Goal: Transaction & Acquisition: Obtain resource

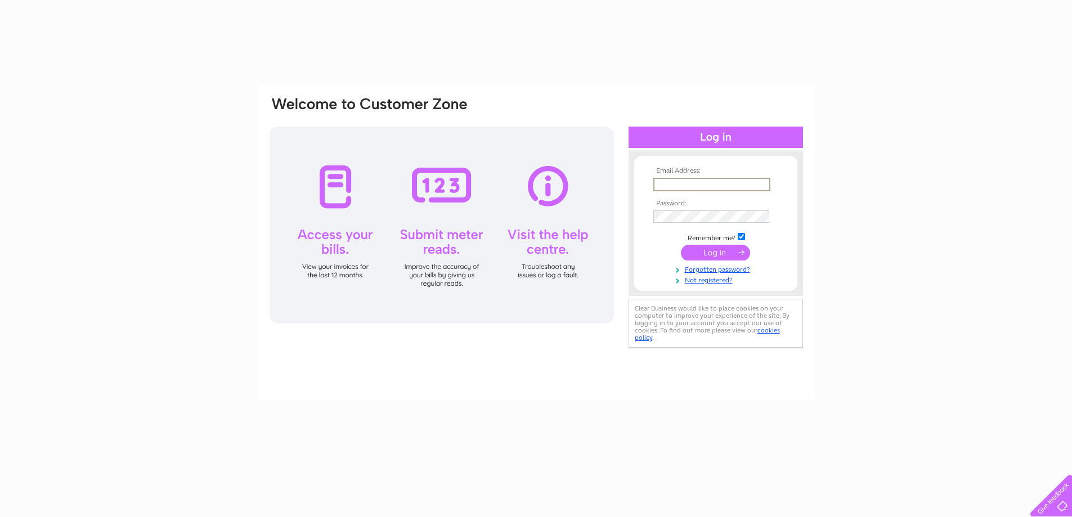
click at [668, 185] on input "text" at bounding box center [712, 185] width 117 height 14
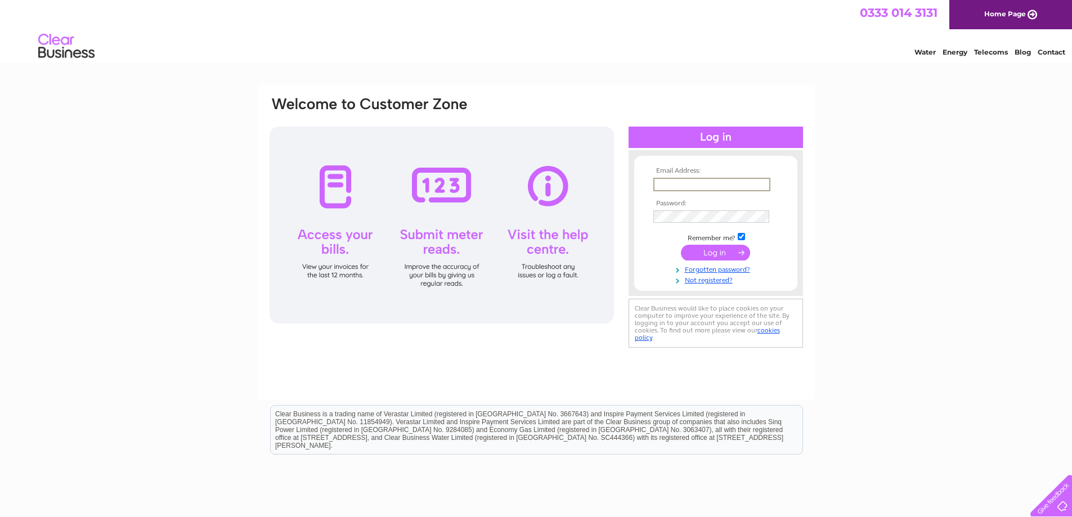
click at [667, 185] on input "text" at bounding box center [712, 185] width 117 height 14
type input "[EMAIL_ADDRESS][DOMAIN_NAME]"
click at [720, 252] on input "submit" at bounding box center [715, 253] width 69 height 16
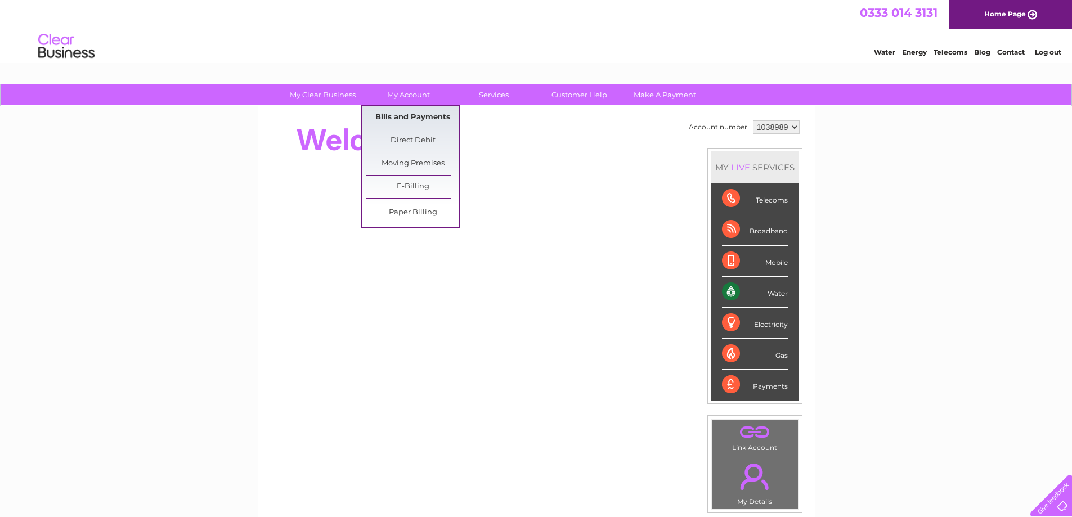
click at [405, 114] on link "Bills and Payments" at bounding box center [413, 117] width 93 height 23
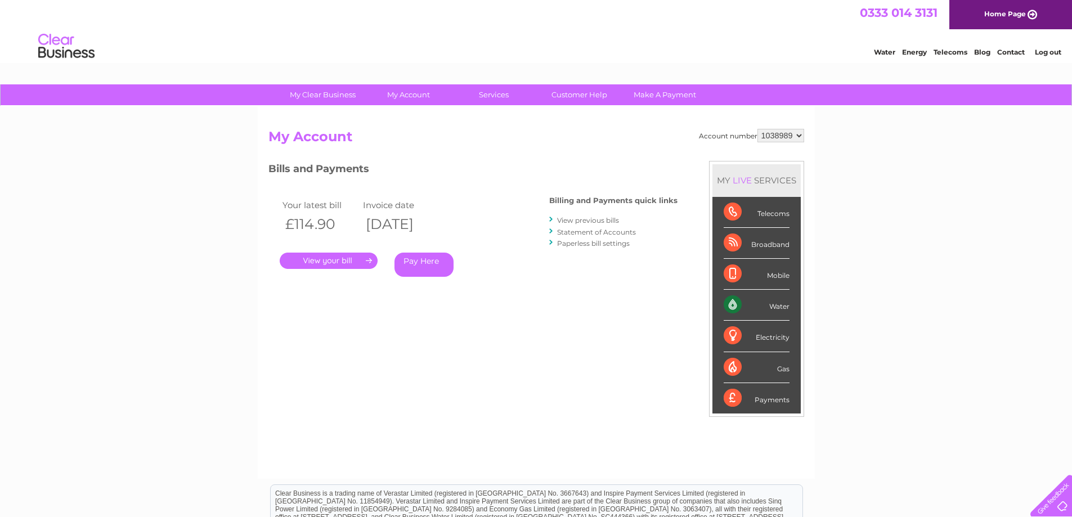
click at [335, 257] on link "." at bounding box center [329, 261] width 98 height 16
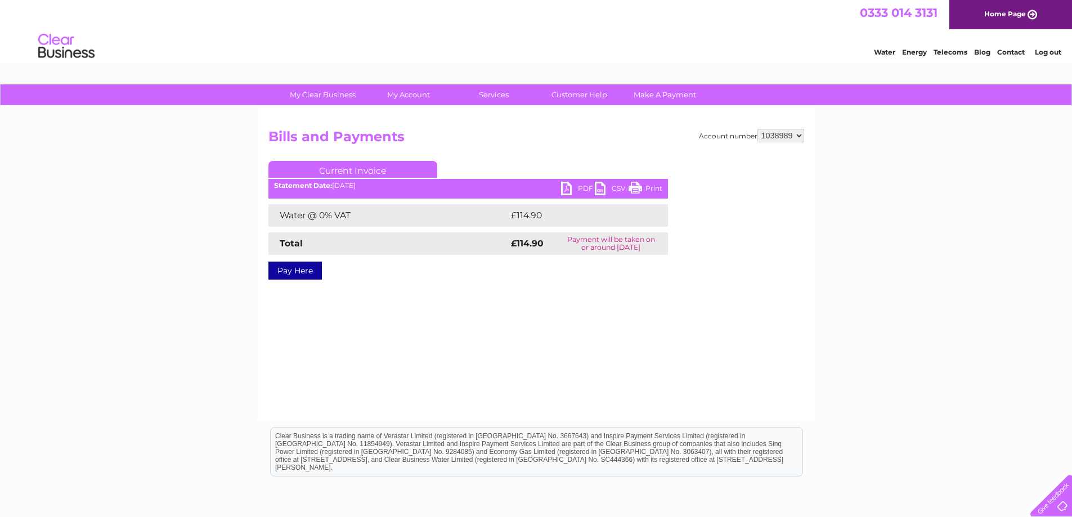
click at [571, 185] on link "PDF" at bounding box center [578, 190] width 34 height 16
click at [583, 187] on link "PDF" at bounding box center [578, 190] width 34 height 16
click at [945, 207] on div "My Clear Business Login Details My Details My Preferences Link Account My Accou…" at bounding box center [536, 349] width 1072 height 530
click at [1053, 52] on link "Log out" at bounding box center [1048, 52] width 26 height 8
